Goal: Find specific page/section

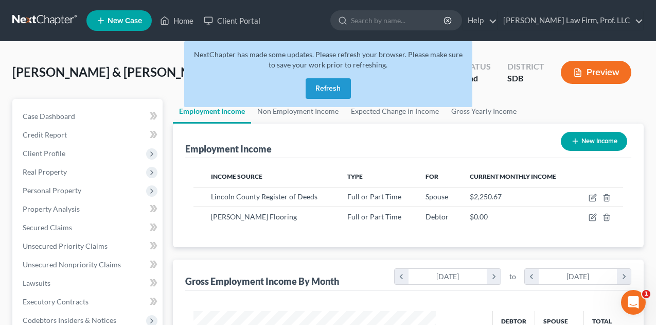
click at [325, 91] on button "Refresh" at bounding box center [328, 88] width 45 height 21
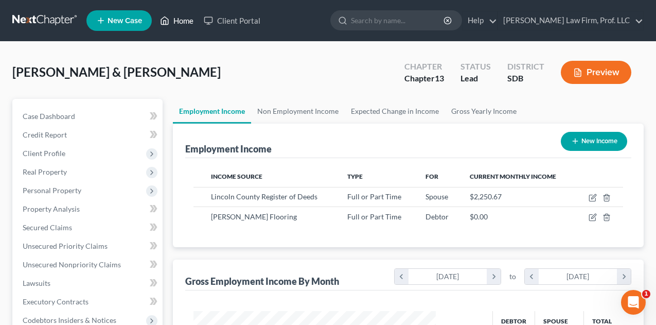
click at [176, 16] on link "Home" at bounding box center [177, 20] width 44 height 19
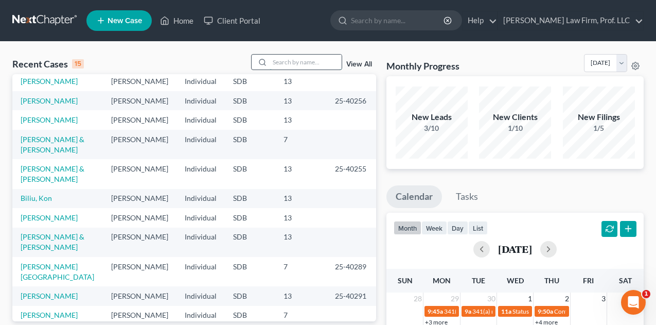
click at [300, 61] on input "search" at bounding box center [306, 62] width 72 height 15
type input "Cogley"
